Goal: Task Accomplishment & Management: Use online tool/utility

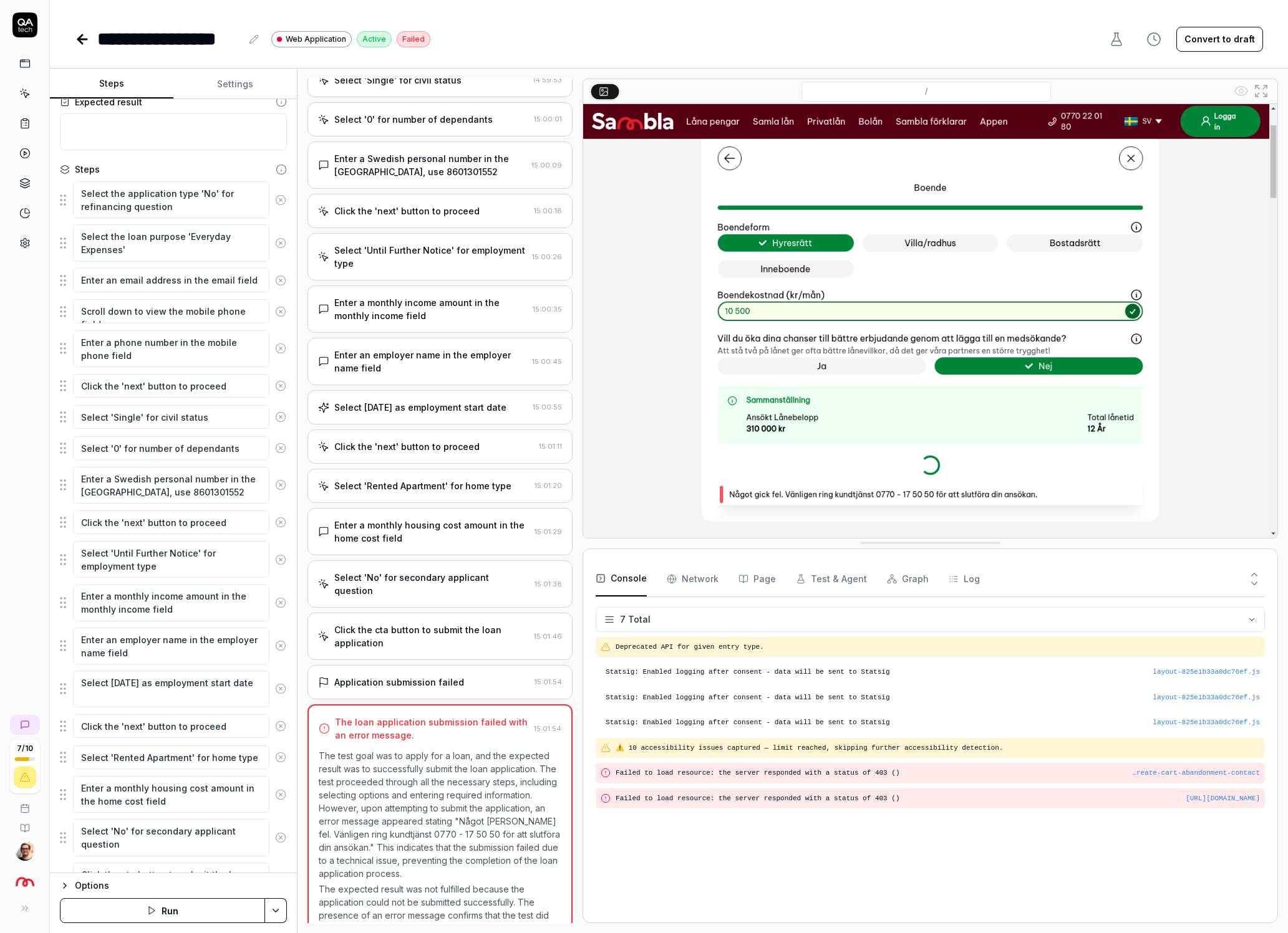
scroll to position [137, 0]
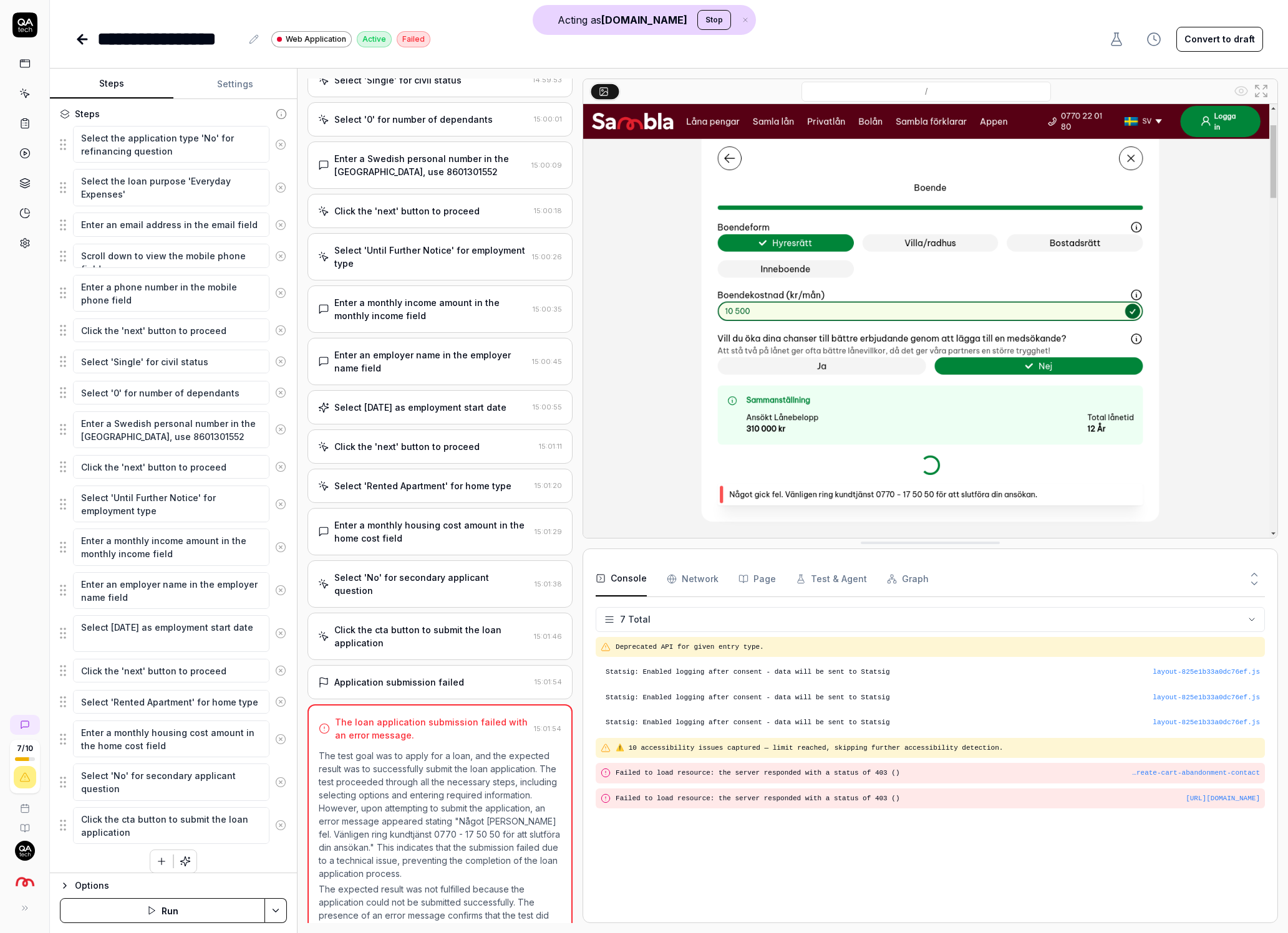
type textarea "*"
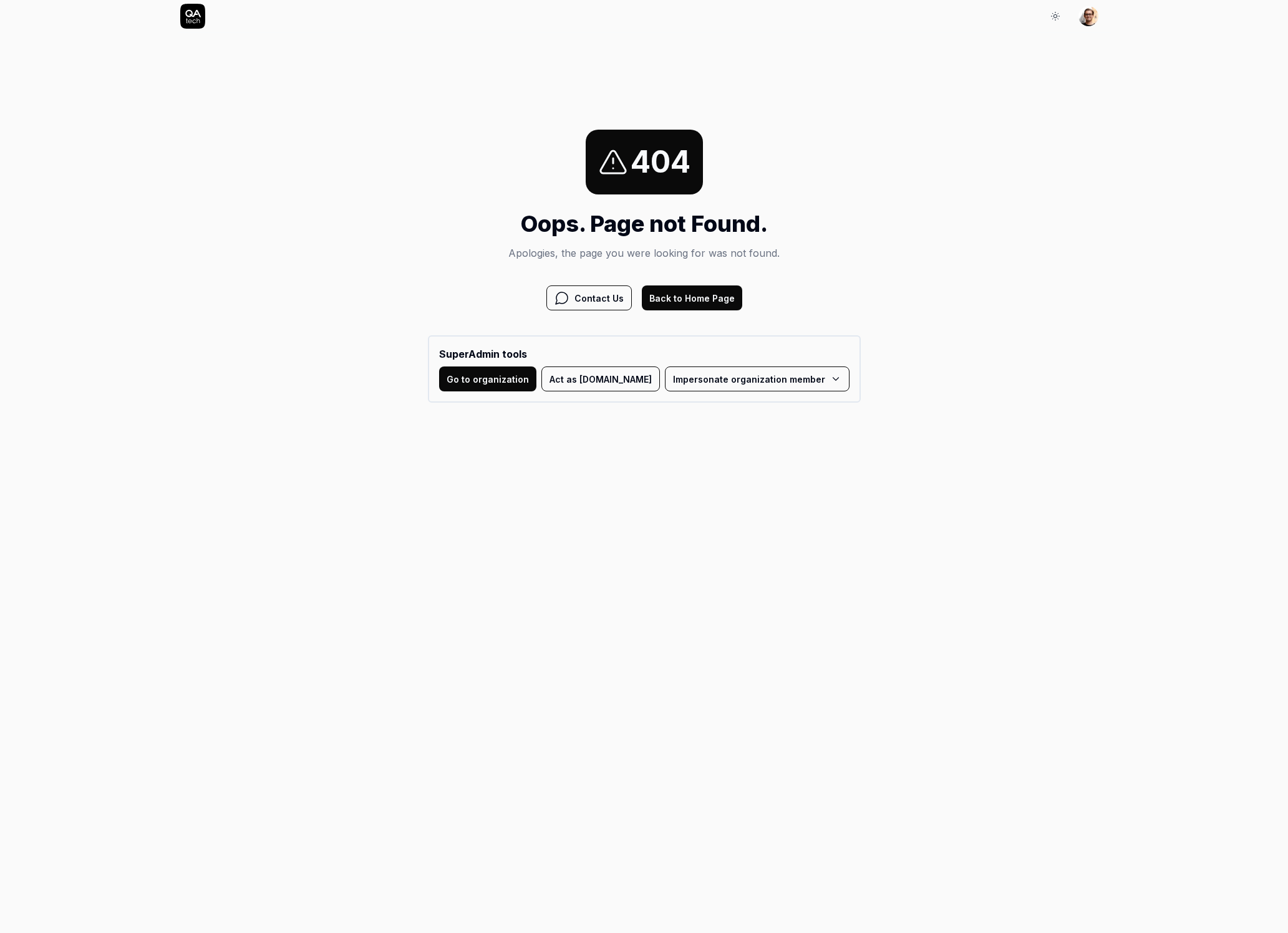
click at [601, 379] on button "Act as QA.tech" at bounding box center [600, 379] width 118 height 25
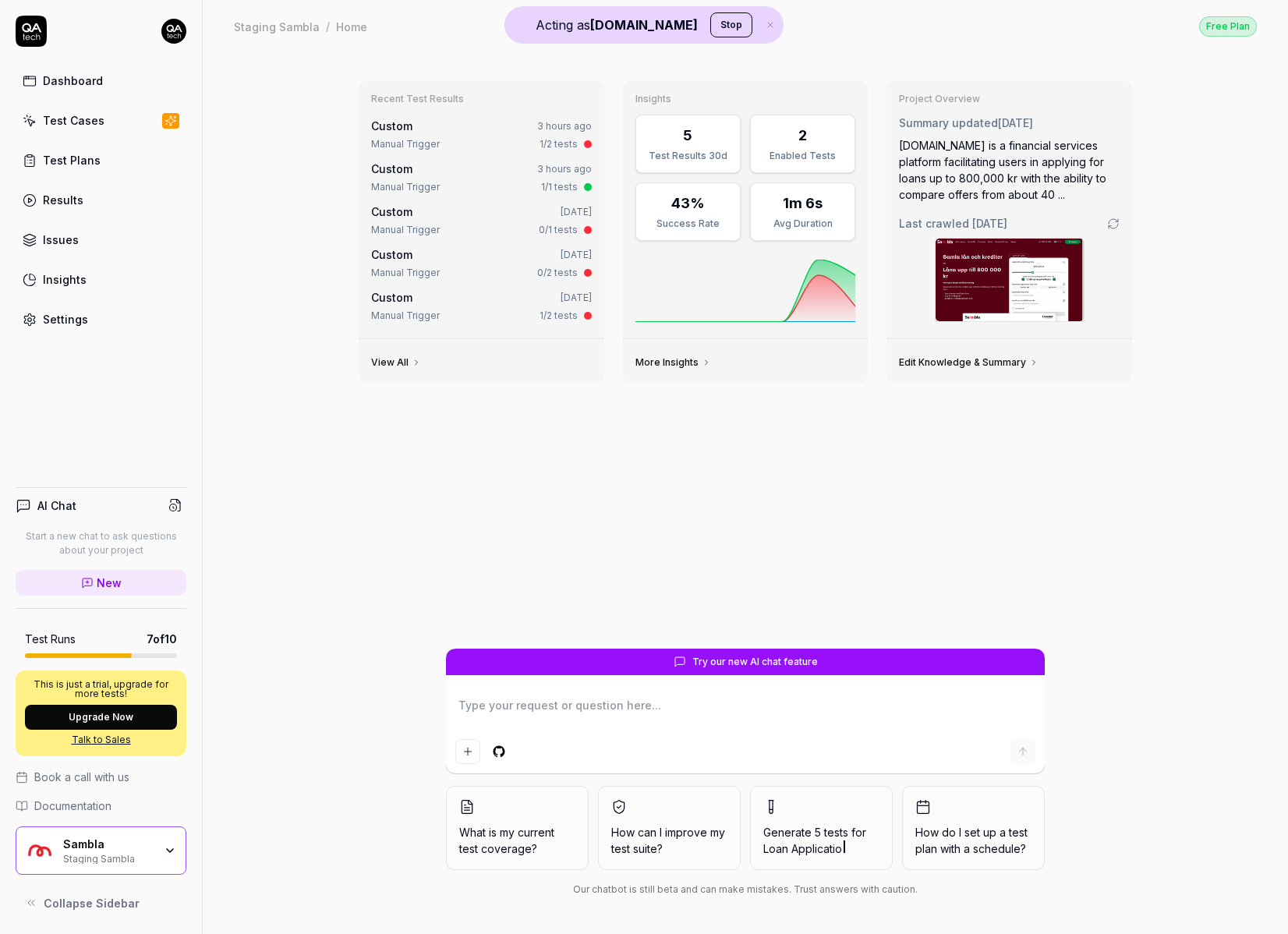
type textarea "*"
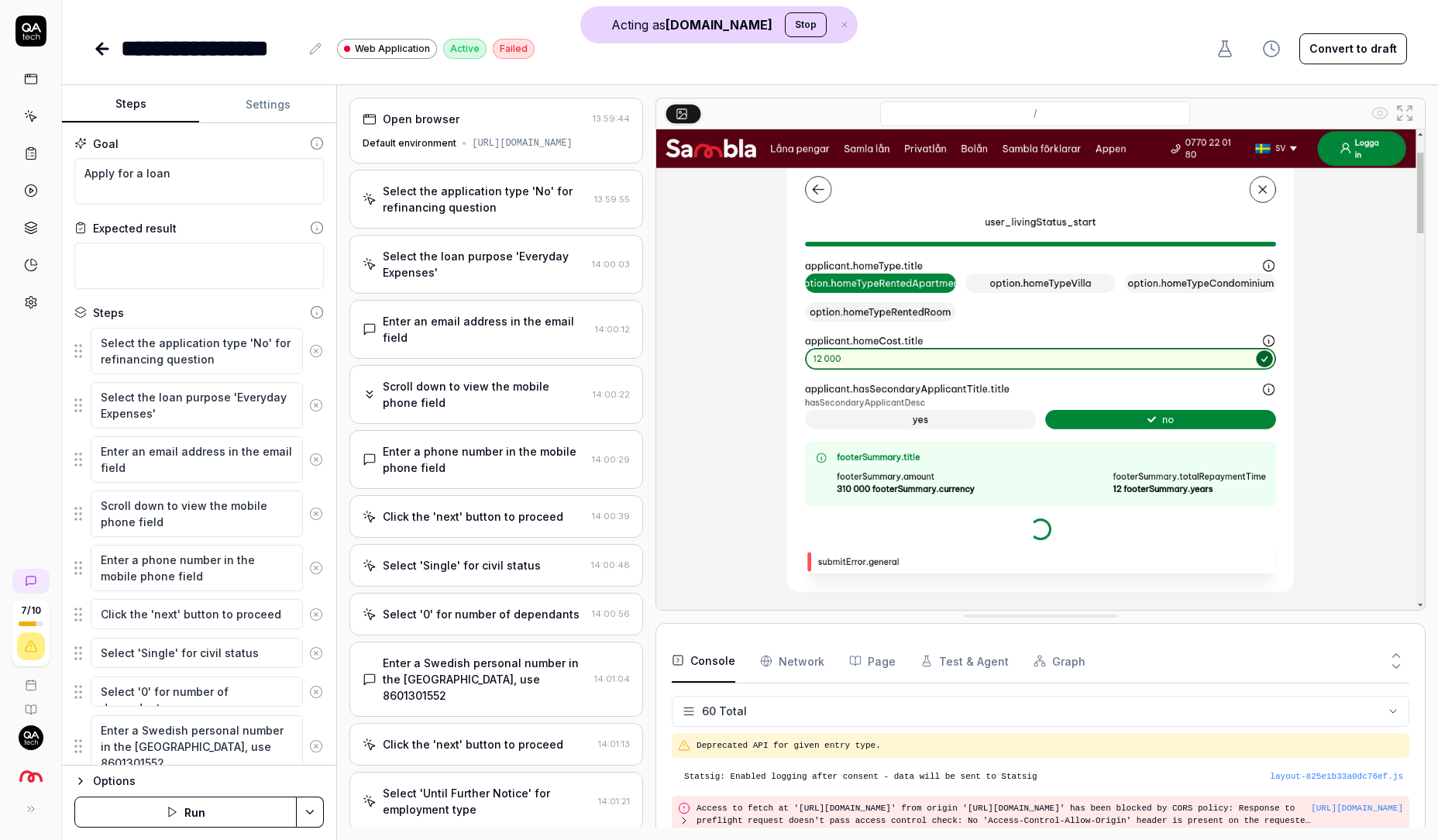
scroll to position [2127, 0]
